Goal: Information Seeking & Learning: Learn about a topic

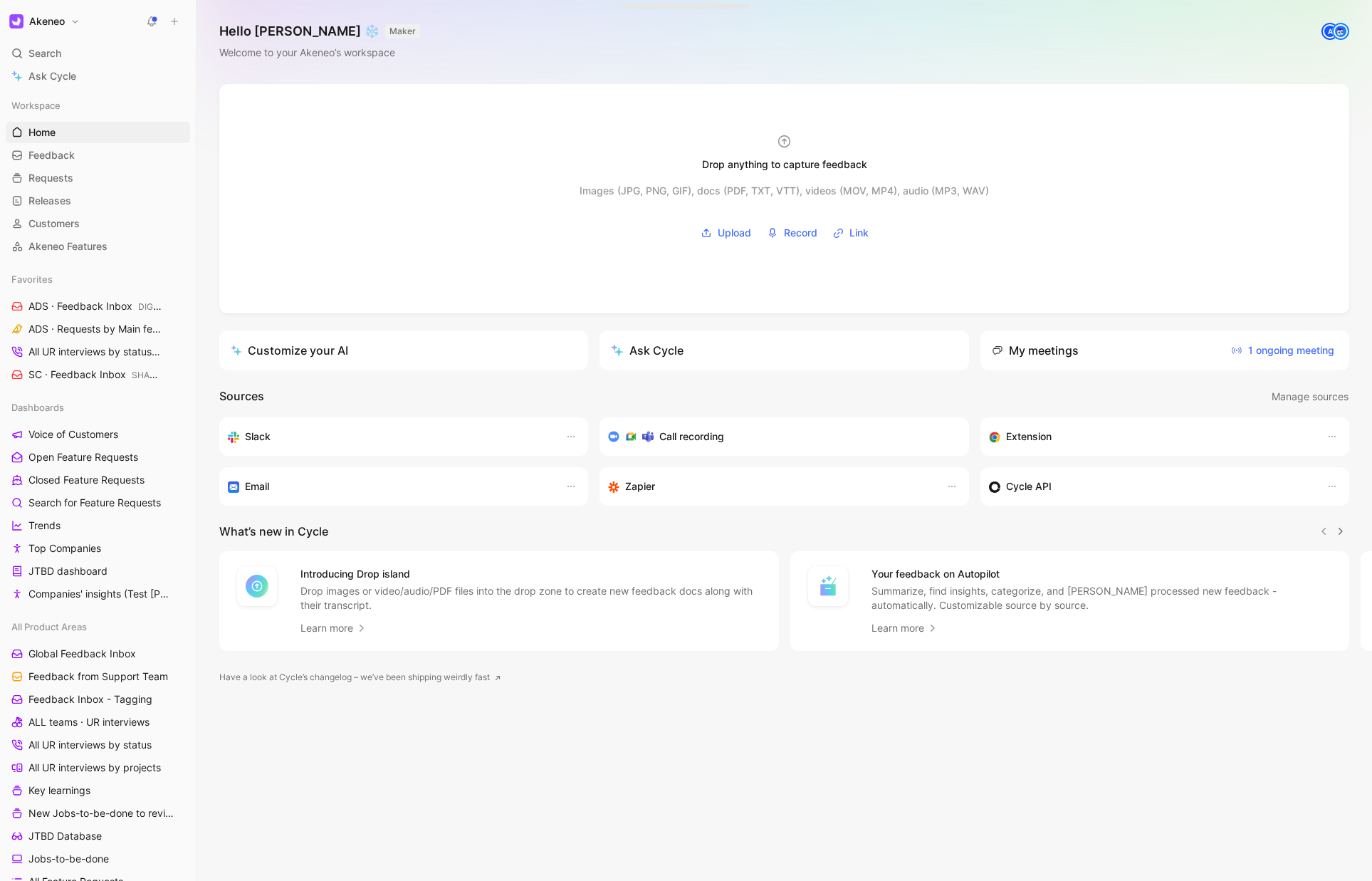
click at [54, 49] on span "Search" at bounding box center [45, 52] width 33 height 17
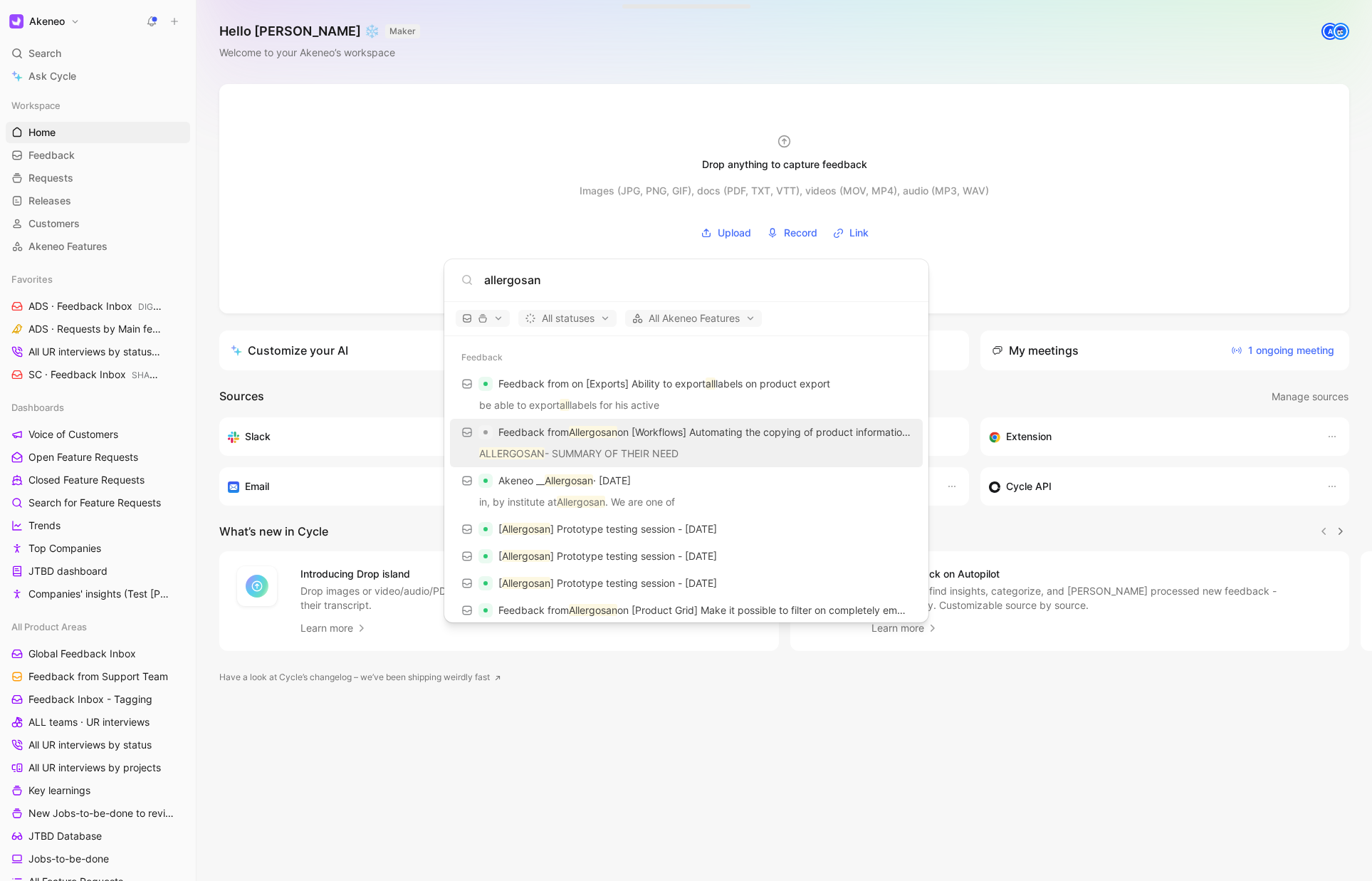
paste input "Digital Showroom : simplifier le processus de vente B2B ([PERSON_NAME])"
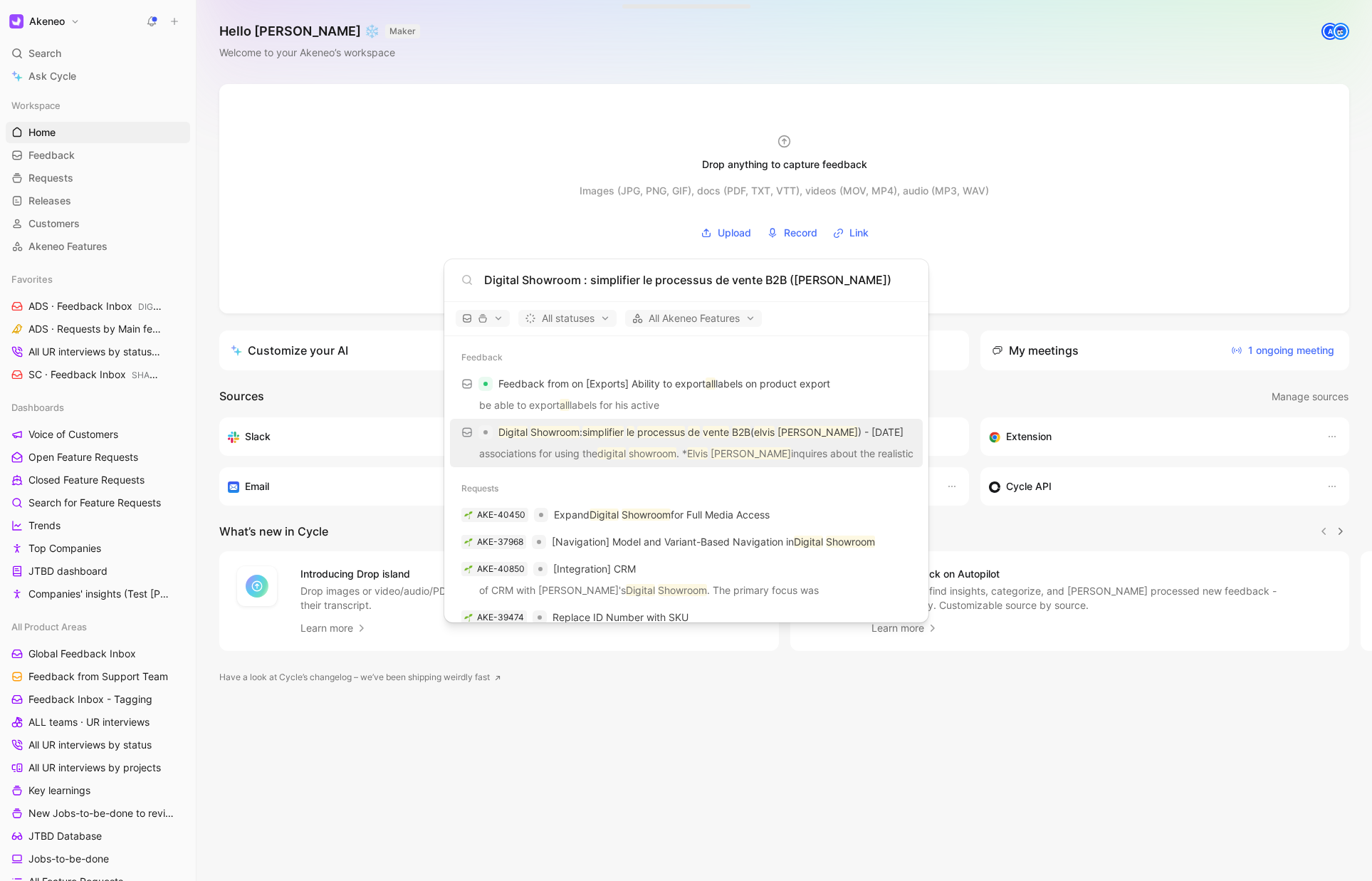
type input "Digital Showroom : simplifier le processus de vente B2B ([PERSON_NAME])"
click at [564, 451] on p "associations for using the digital showroom . * [PERSON_NAME] inquires about th…" at bounding box center [686, 456] width 464 height 22
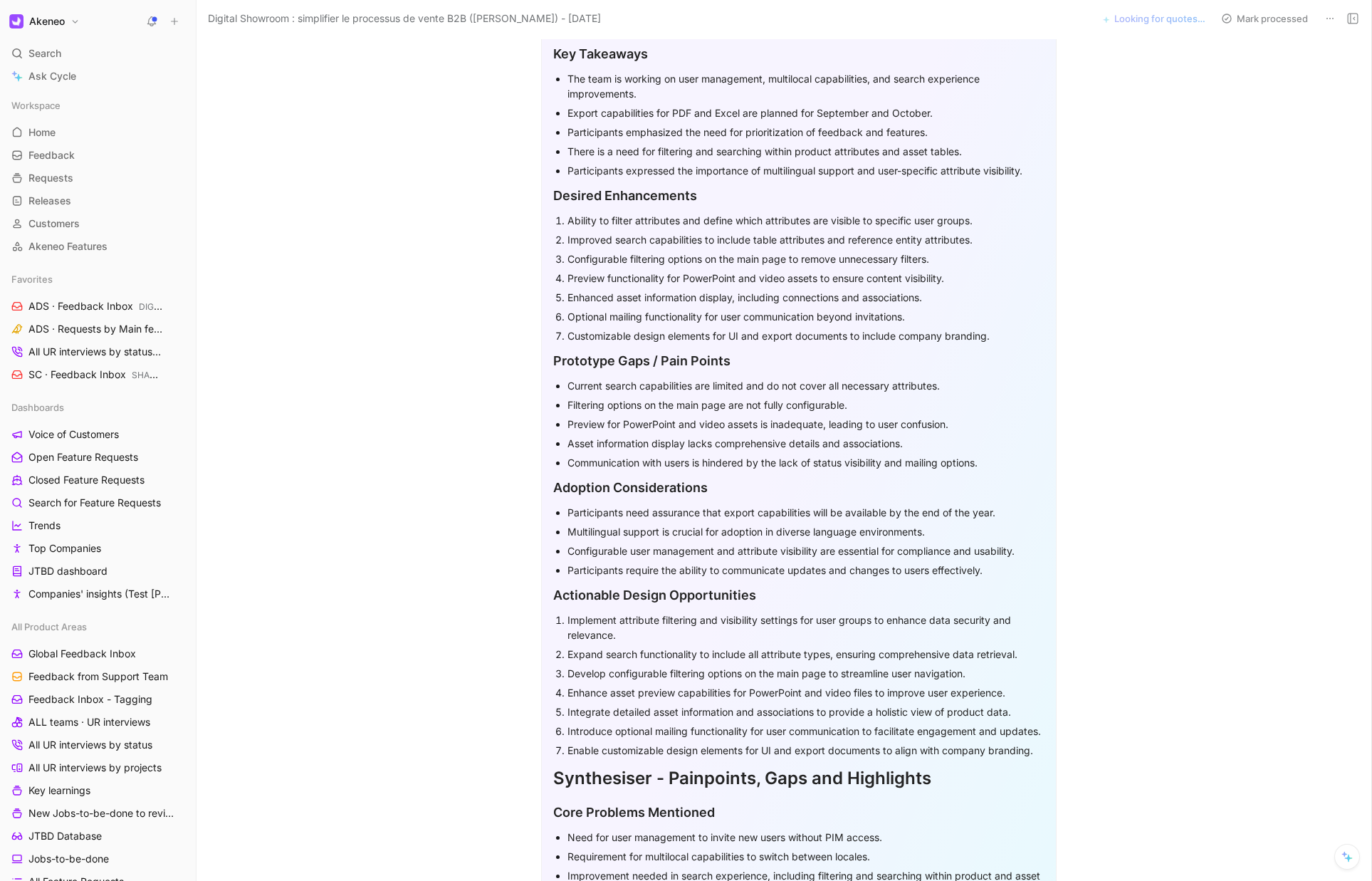
scroll to position [463, 0]
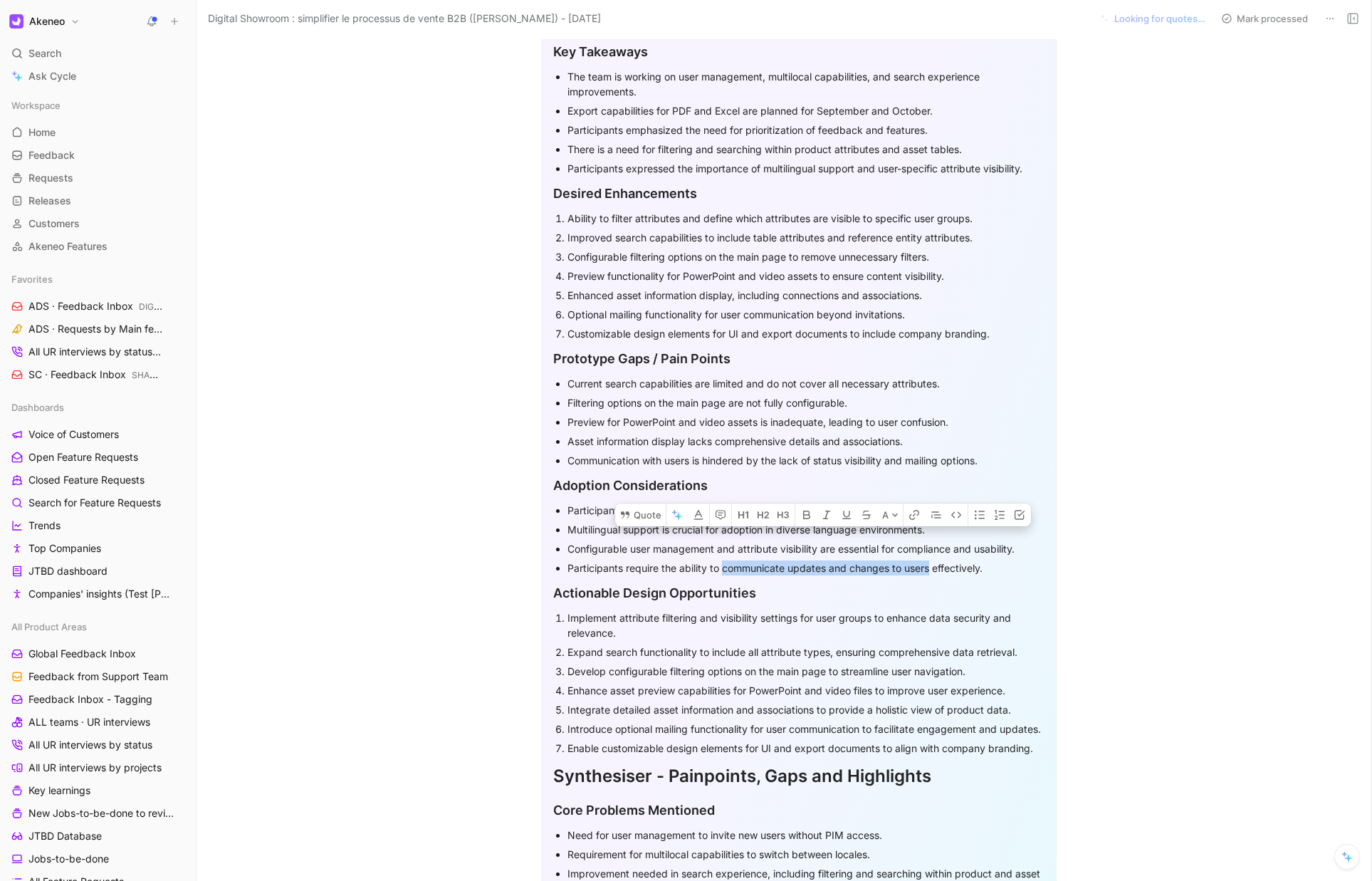
drag, startPoint x: 718, startPoint y: 570, endPoint x: 927, endPoint y: 572, distance: 209.0
click at [927, 572] on div "Participants require the ability to communicate updates and changes to users ef…" at bounding box center [806, 568] width 477 height 15
copy div "communicate updates and changes to users"
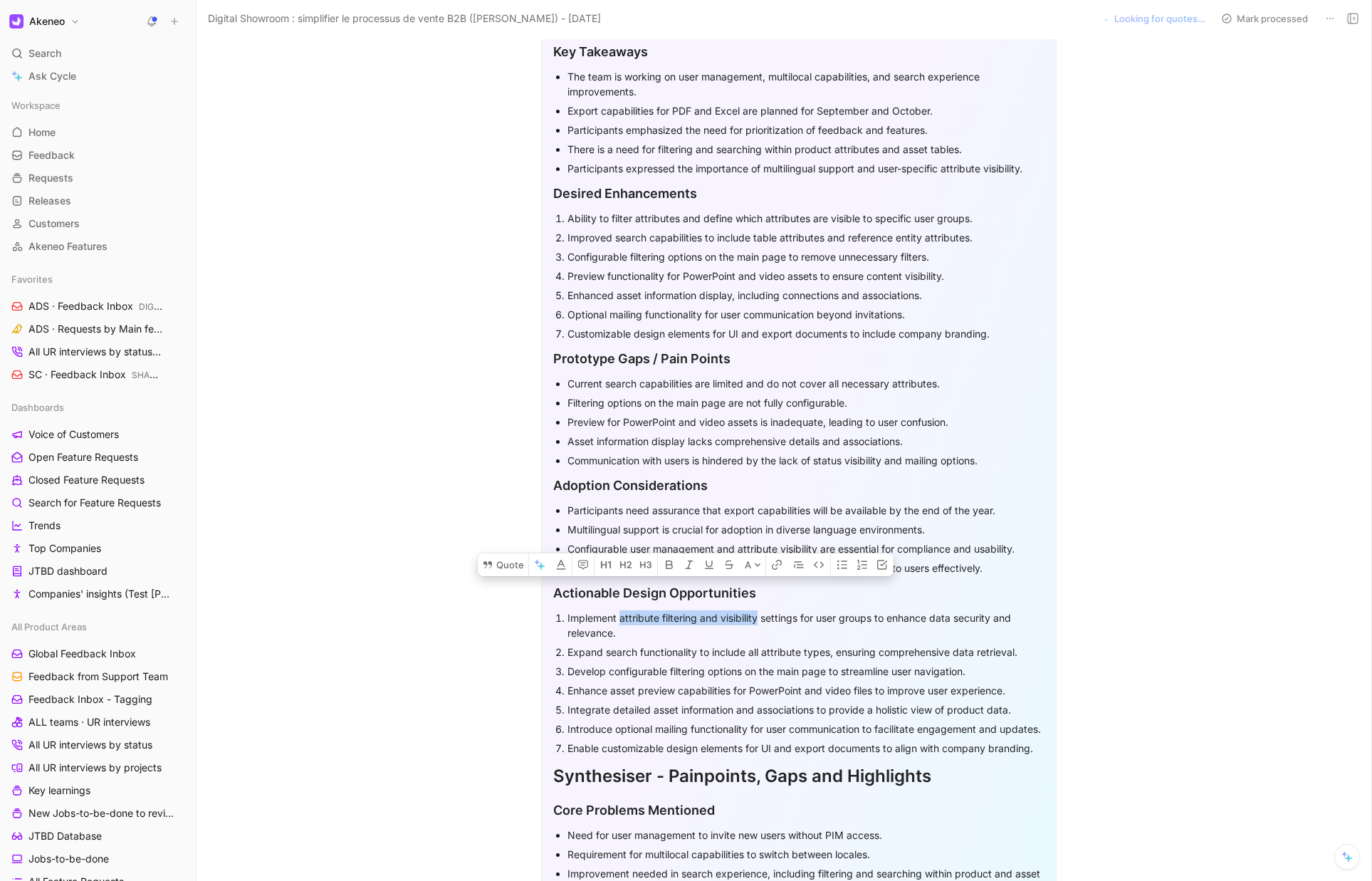
drag, startPoint x: 616, startPoint y: 617, endPoint x: 757, endPoint y: 621, distance: 141.1
click at [757, 621] on div "Implement attribute filtering and visibility settings for user groups to enhanc…" at bounding box center [806, 625] width 477 height 30
click at [833, 621] on div "Implement attribute filtering and visibility settings for user groups to enhanc…" at bounding box center [806, 625] width 477 height 30
drag, startPoint x: 873, startPoint y: 619, endPoint x: 873, endPoint y: 629, distance: 10.0
click at [873, 629] on div "Implement attribute filtering and visibility settings for user groups to enhanc…" at bounding box center [806, 625] width 477 height 30
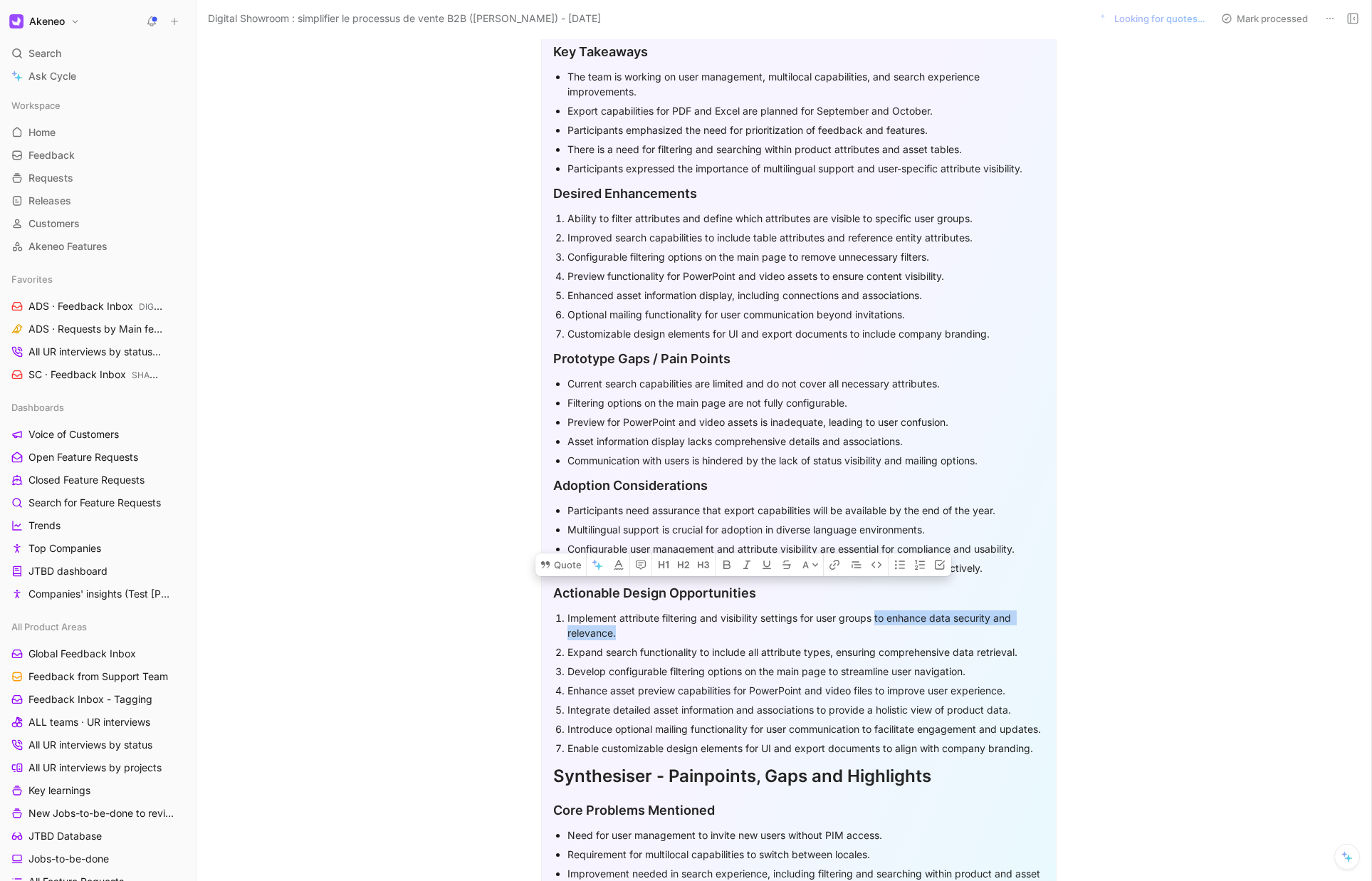
copy div "to enhance data security and relevance."
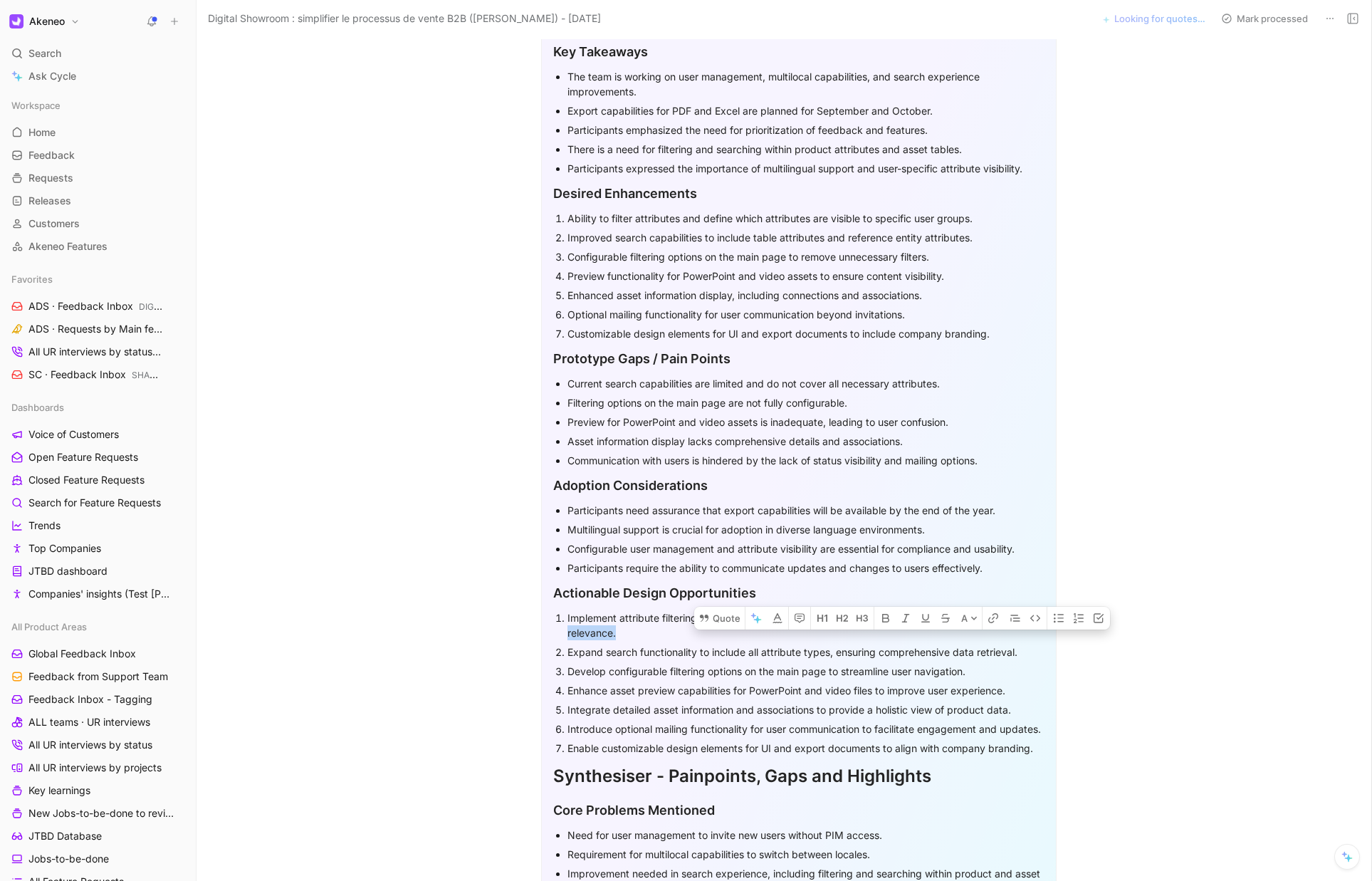
drag, startPoint x: 841, startPoint y: 673, endPoint x: 962, endPoint y: 671, distance: 121.0
click at [962, 671] on div "Develop configurable filtering options on the main page to streamline user navi…" at bounding box center [806, 670] width 477 height 15
copy div "streamline user navigation"
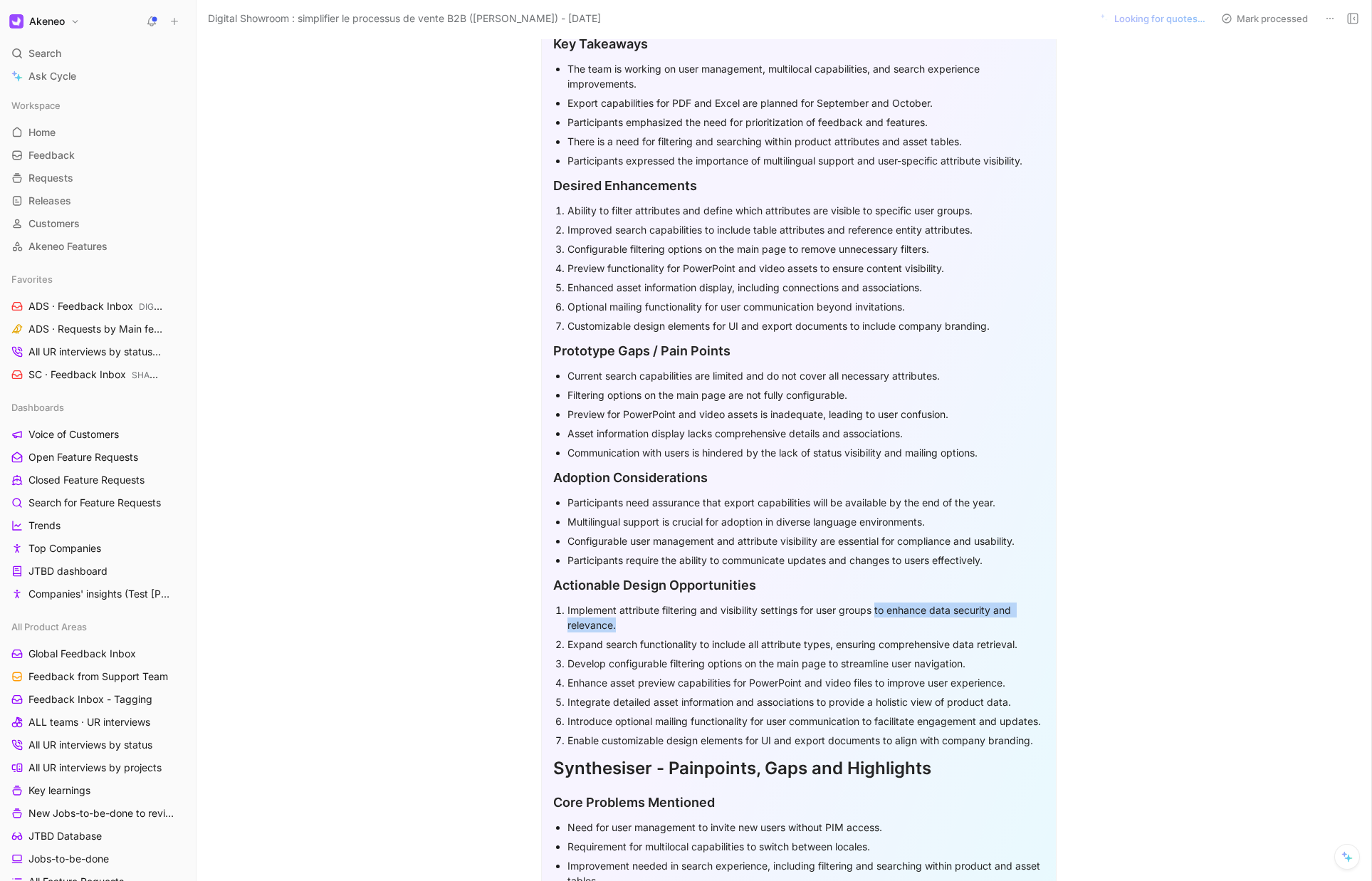
drag, startPoint x: 875, startPoint y: 721, endPoint x: 880, endPoint y: 738, distance: 17.7
click at [880, 728] on div "Introduce optional mailing functionality for user communication to facilitate e…" at bounding box center [806, 720] width 477 height 15
copy div "facilitate engagement and updates."
drag, startPoint x: 894, startPoint y: 755, endPoint x: 1029, endPoint y: 752, distance: 135.0
click at [1029, 748] on div "Enable customizable design elements for UI and export documents to align with c…" at bounding box center [806, 740] width 477 height 15
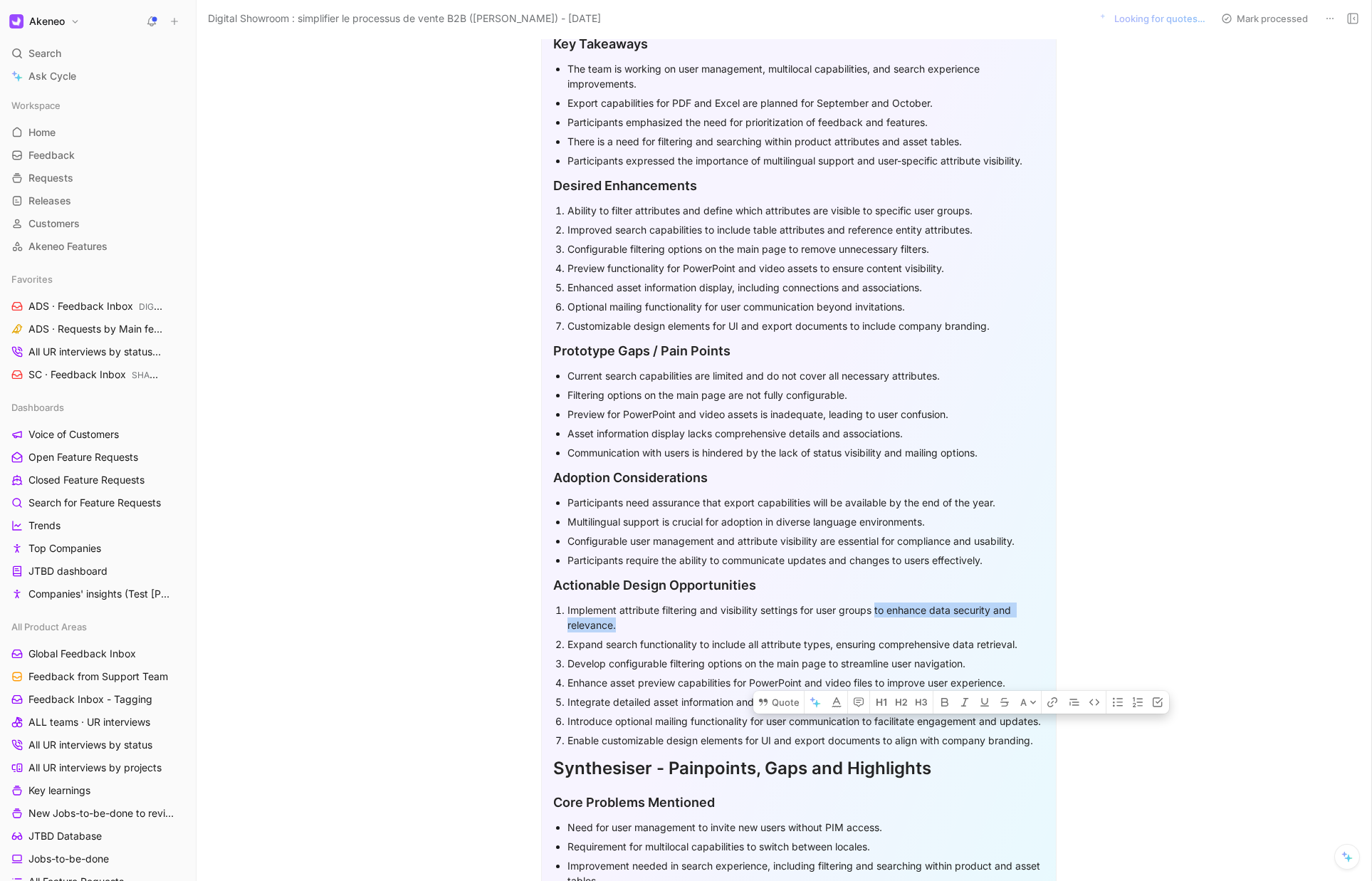
copy div "align with company branding"
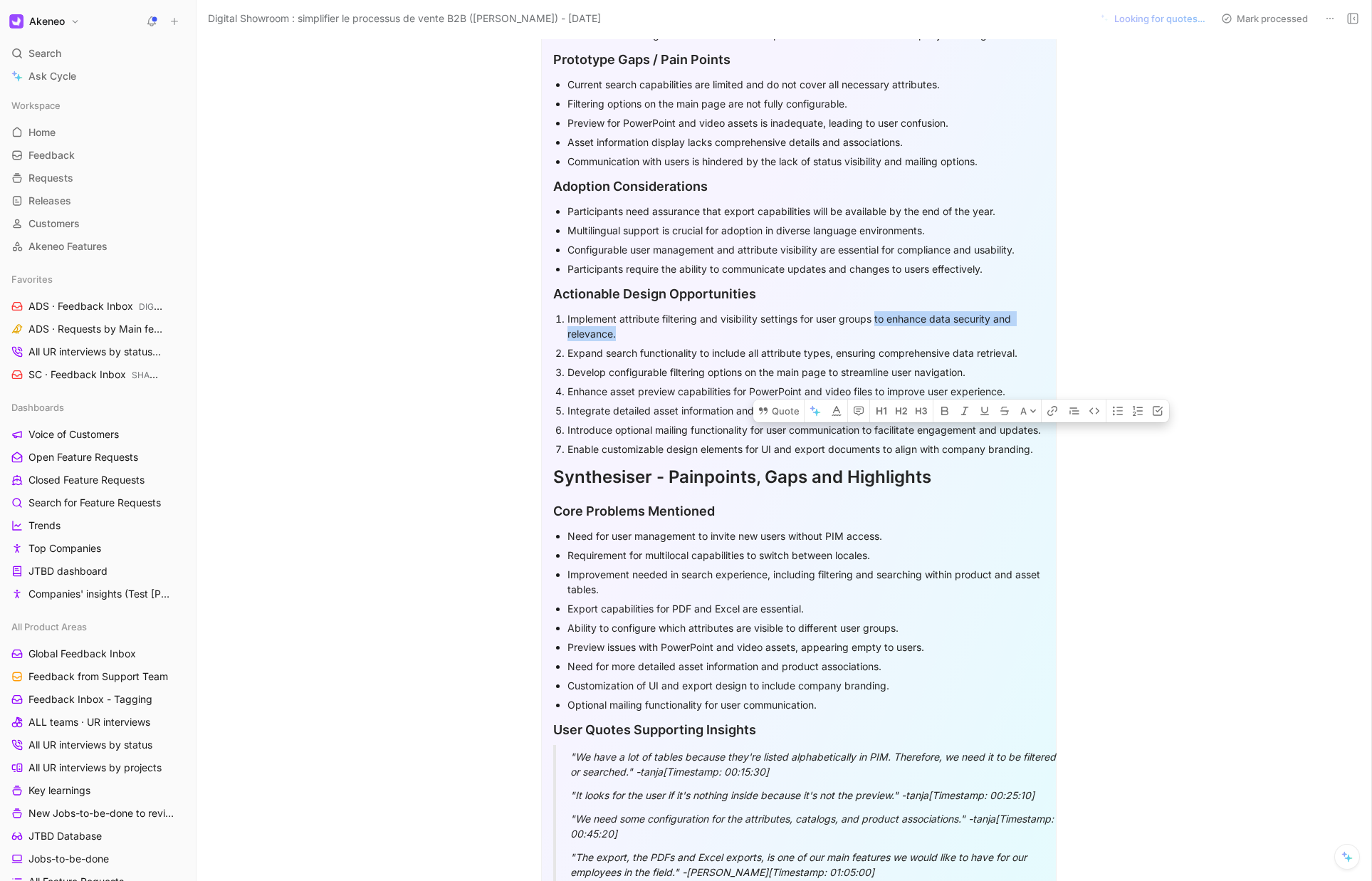
scroll to position [763, 0]
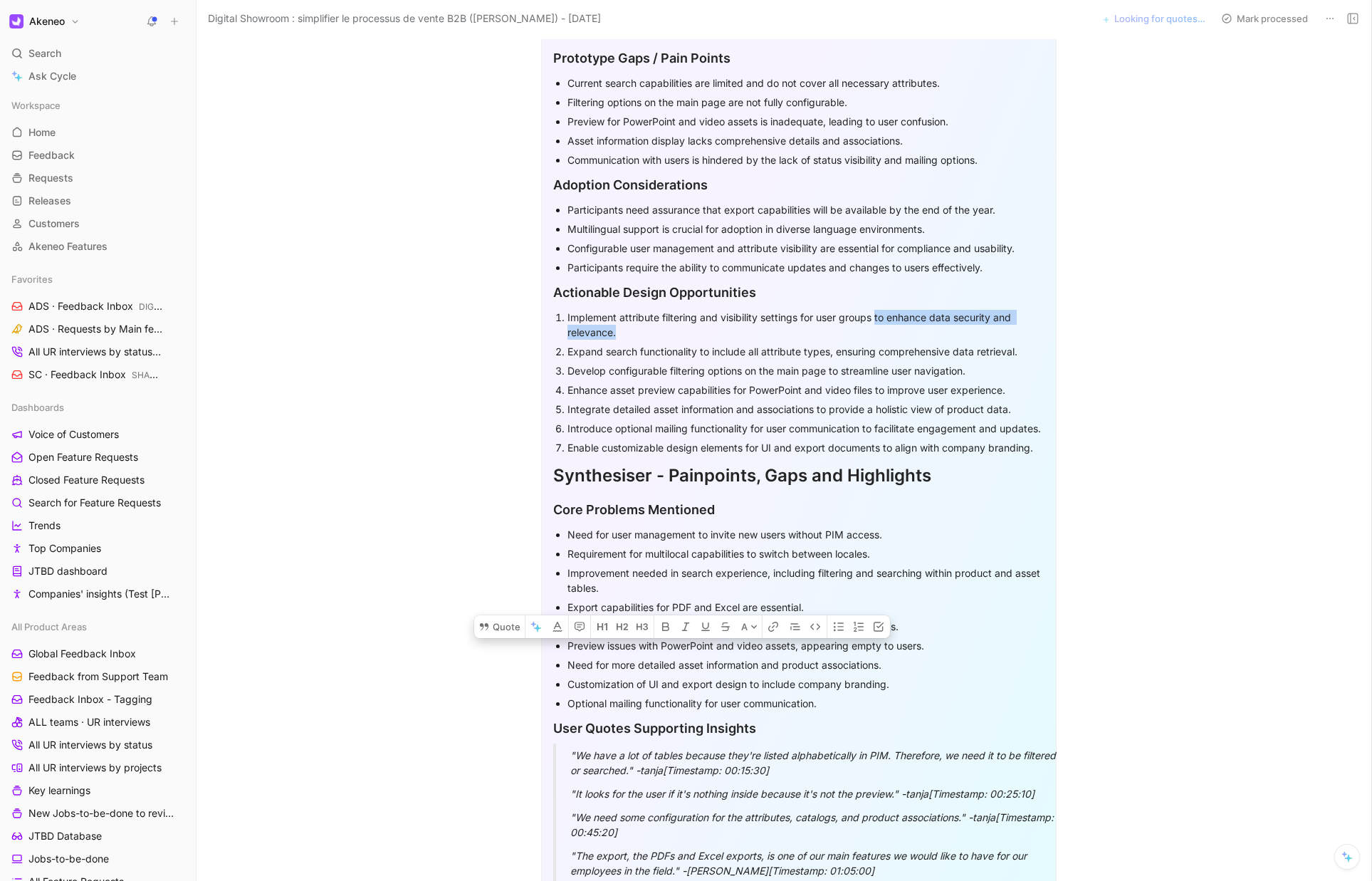
drag, startPoint x: 608, startPoint y: 680, endPoint x: 756, endPoint y: 682, distance: 148.0
click at [756, 672] on div "Need for more detailed asset information and product associations." at bounding box center [806, 663] width 477 height 15
copy div "more detailed asset information"
click at [917, 691] on div "Customization of UI and export design to include company branding." at bounding box center [806, 683] width 477 height 15
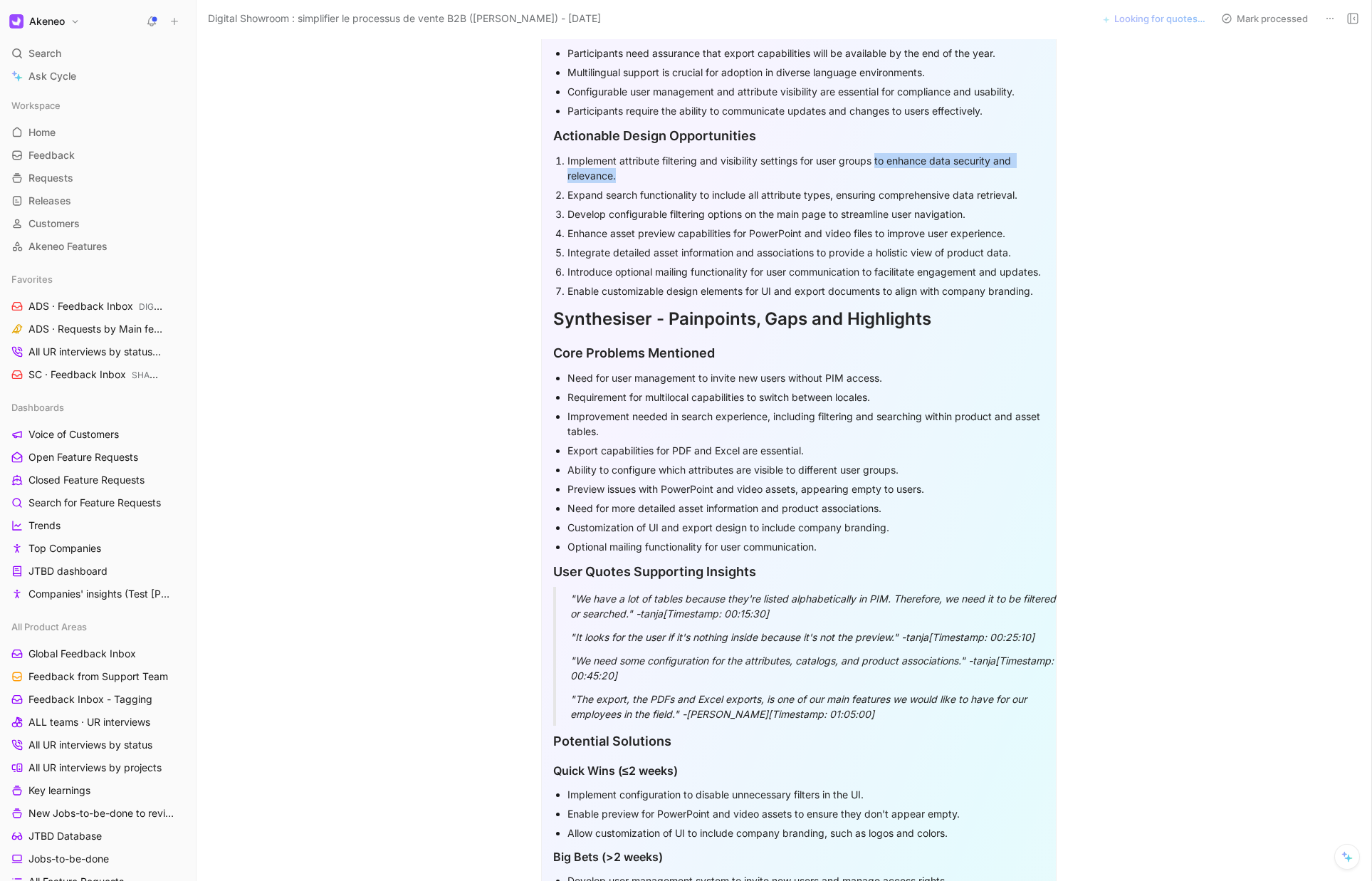
scroll to position [929, 0]
